Goal: Find specific page/section: Find specific page/section

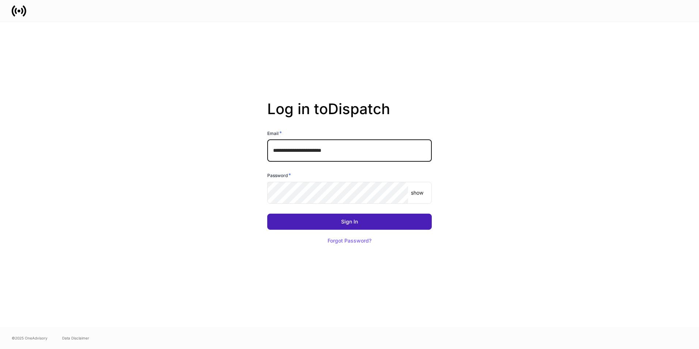
click at [337, 224] on button "Sign In" at bounding box center [349, 222] width 165 height 16
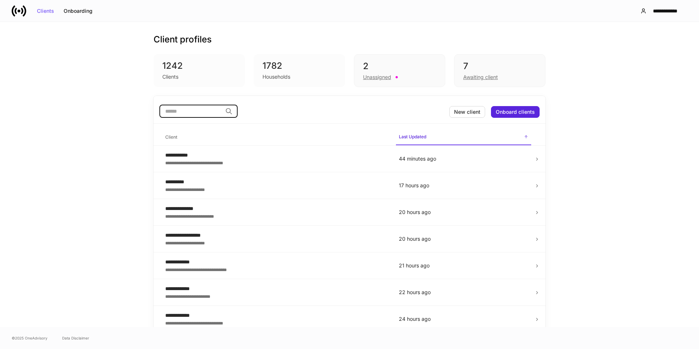
click at [173, 112] on input "search" at bounding box center [190, 111] width 63 height 13
click at [175, 106] on input "search" at bounding box center [190, 111] width 63 height 13
